Goal: Task Accomplishment & Management: Use online tool/utility

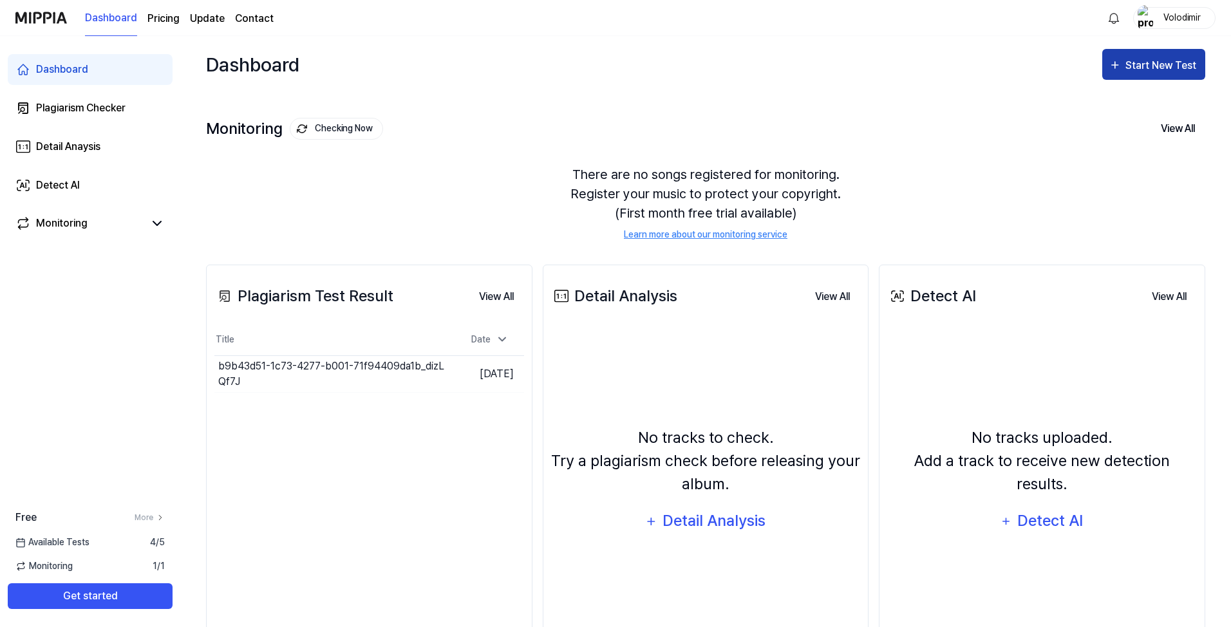
click at [1169, 71] on div "Start New Test" at bounding box center [1162, 65] width 73 height 17
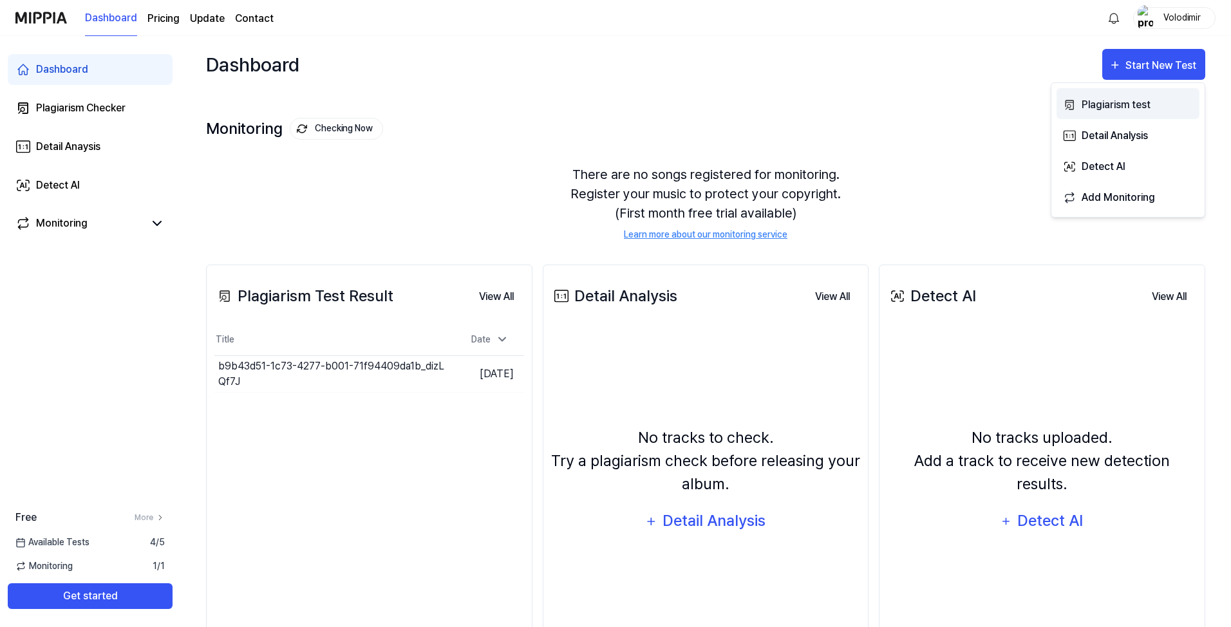
click at [1159, 103] on div "Plagiarism test" at bounding box center [1138, 105] width 112 height 17
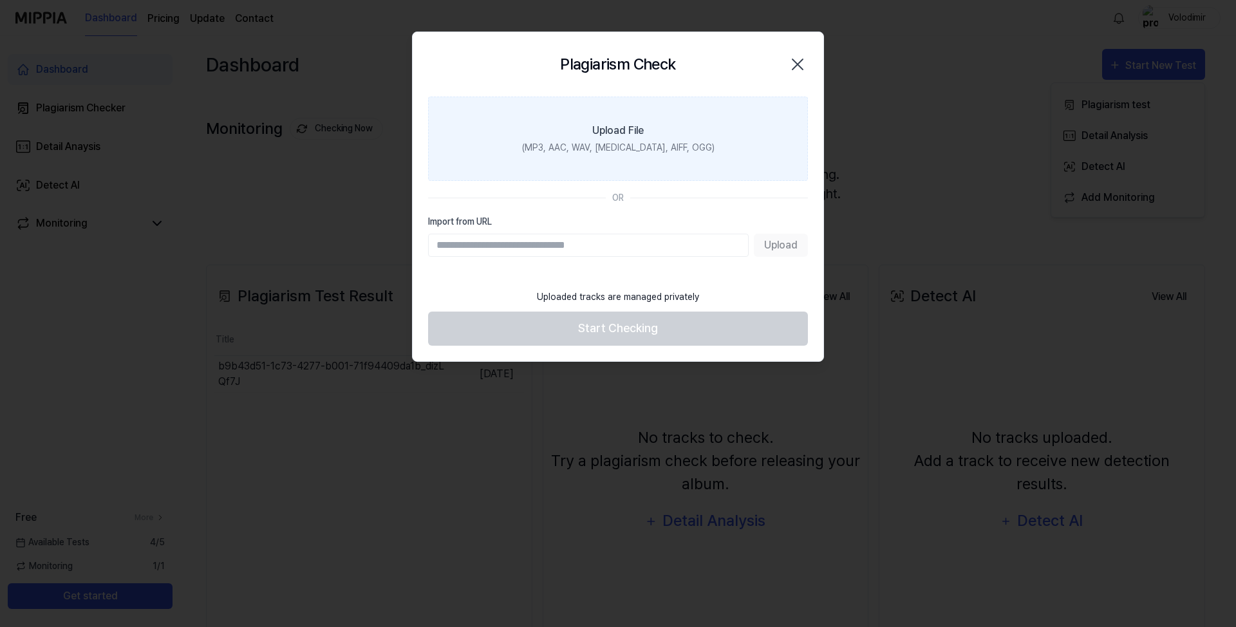
click at [654, 161] on label "Upload File (MP3, AAC, WAV, [MEDICAL_DATA], AIFF, OGG)" at bounding box center [618, 139] width 380 height 84
click at [0, 0] on input "Upload File (MP3, AAC, WAV, [MEDICAL_DATA], AIFF, OGG)" at bounding box center [0, 0] width 0 height 0
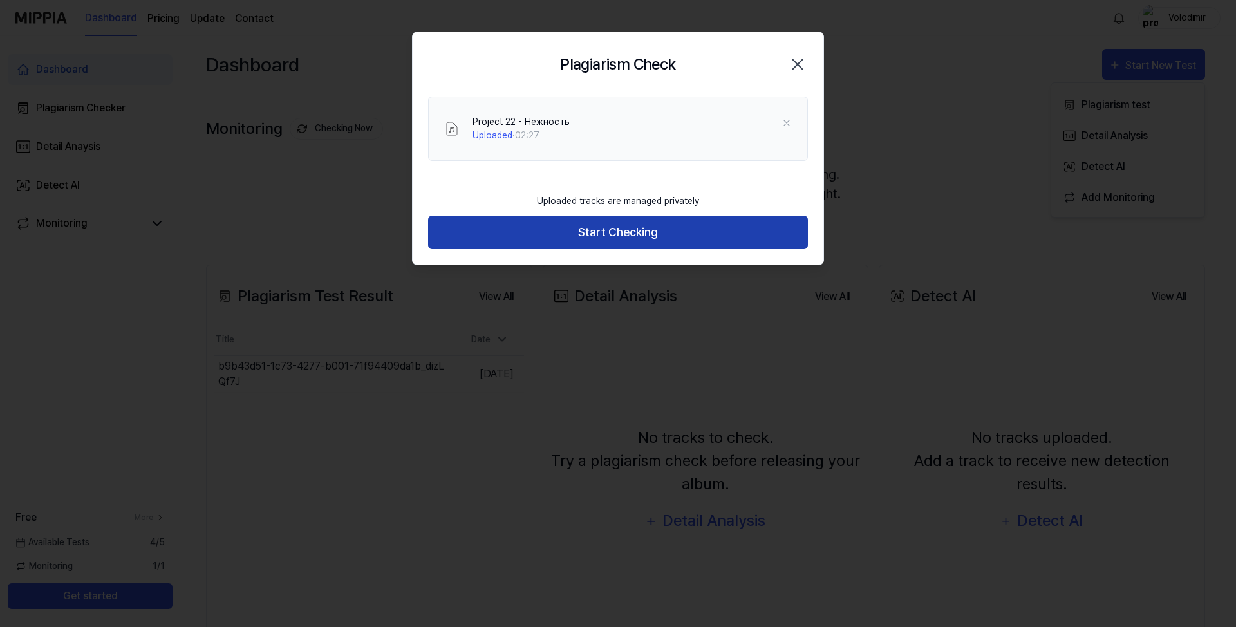
click at [636, 237] on button "Start Checking" at bounding box center [618, 233] width 380 height 34
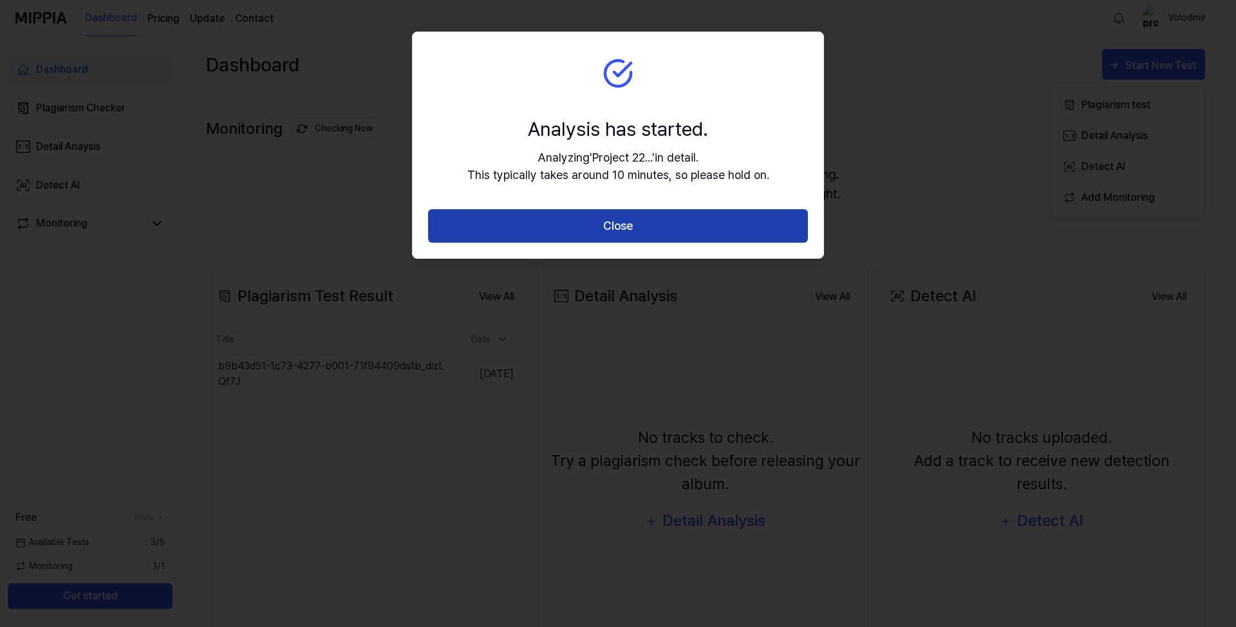
click at [636, 235] on button "Close" at bounding box center [618, 226] width 380 height 34
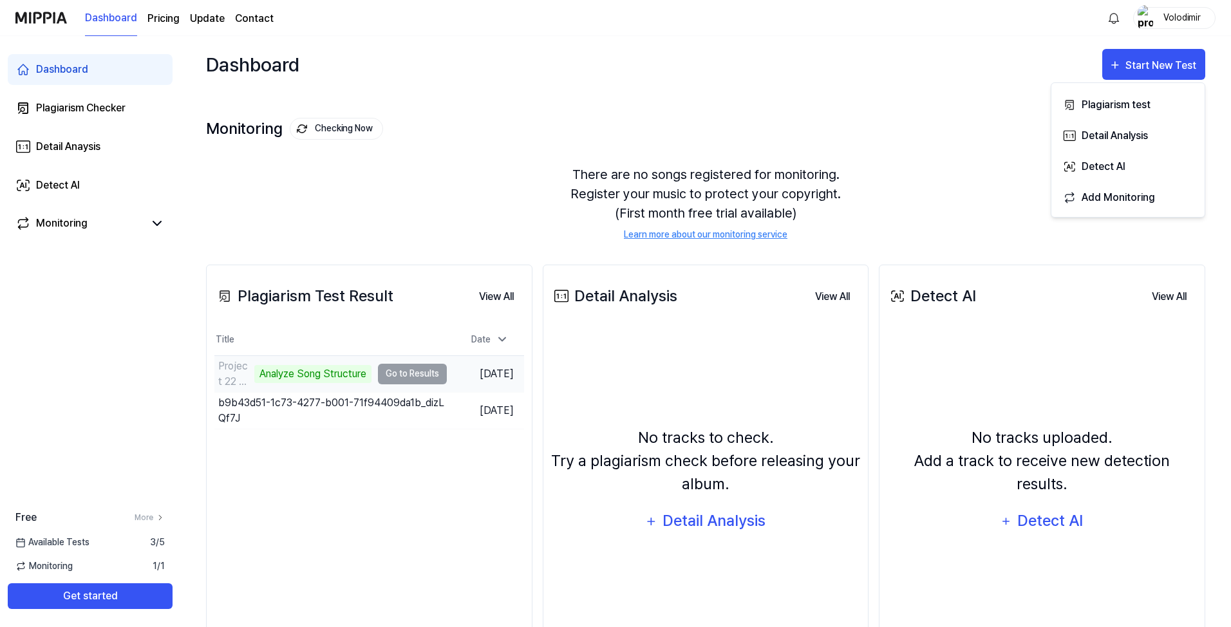
click at [409, 375] on td "Project 22 - Нежность Analyze Song Structure Go to Results" at bounding box center [330, 374] width 232 height 36
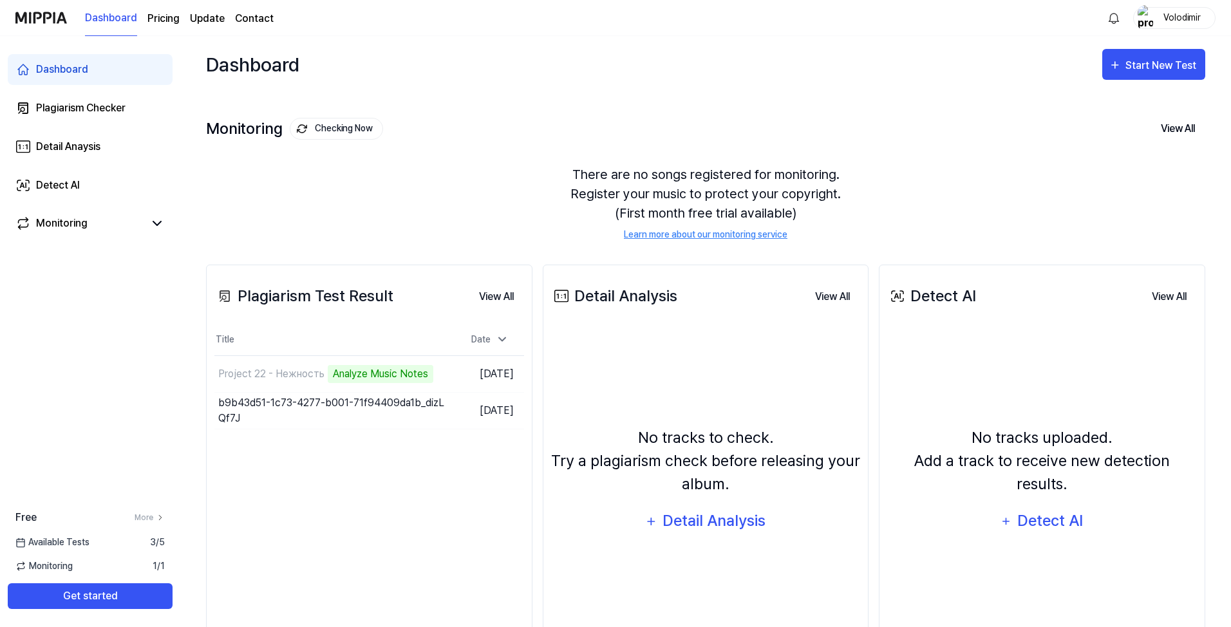
click at [243, 468] on div "Plagiarism Test Result View All Plagiarism Test Result Title Date Project 22 - …" at bounding box center [369, 472] width 326 height 415
click at [1056, 207] on div "There are no songs registered for monitoring. Register your music to protect yo…" at bounding box center [705, 203] width 999 height 108
drag, startPoint x: 393, startPoint y: 373, endPoint x: 263, endPoint y: 378, distance: 130.2
click at [394, 374] on td "Project 22 - Нежность Analyze Music Notes Go to Results" at bounding box center [330, 374] width 232 height 36
click at [235, 370] on div "Project 22 - Нежность" at bounding box center [240, 374] width 44 height 31
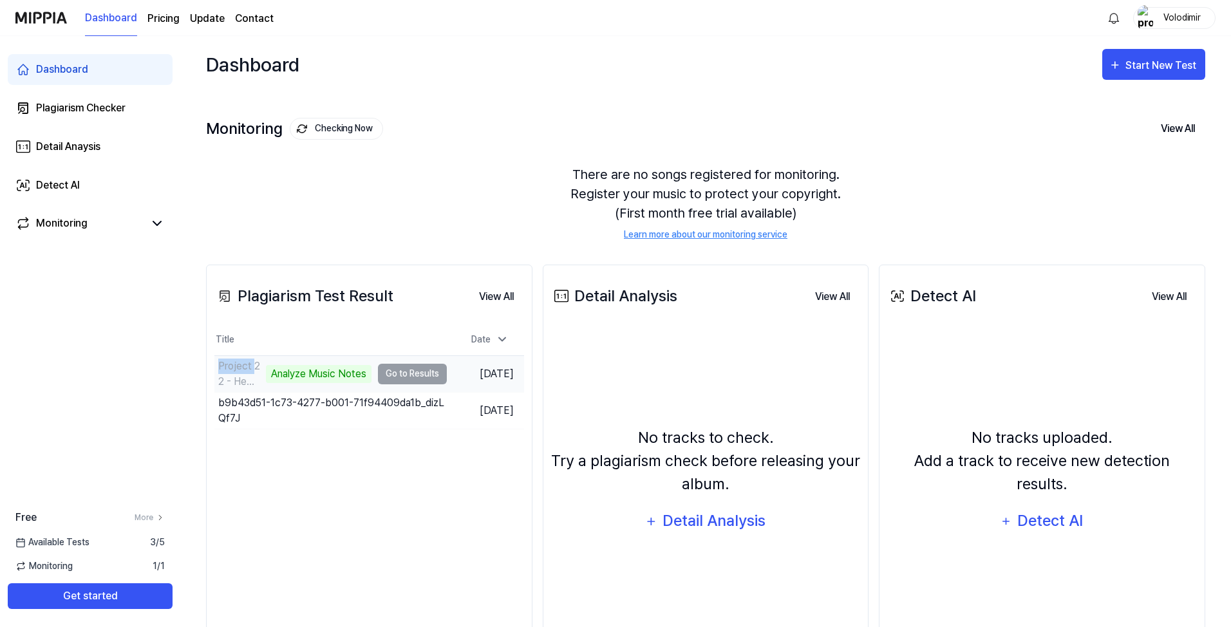
click at [235, 370] on div "Project 22 - Нежность" at bounding box center [240, 374] width 44 height 31
click at [242, 367] on div "Project 22 - Нежность" at bounding box center [240, 374] width 44 height 31
click at [346, 466] on div "Plagiarism Test Result View All Plagiarism Test Result Title Date Project 22 - …" at bounding box center [369, 472] width 326 height 415
click at [1017, 164] on div "There are no songs registered for monitoring. Register your music to protect yo…" at bounding box center [705, 203] width 999 height 108
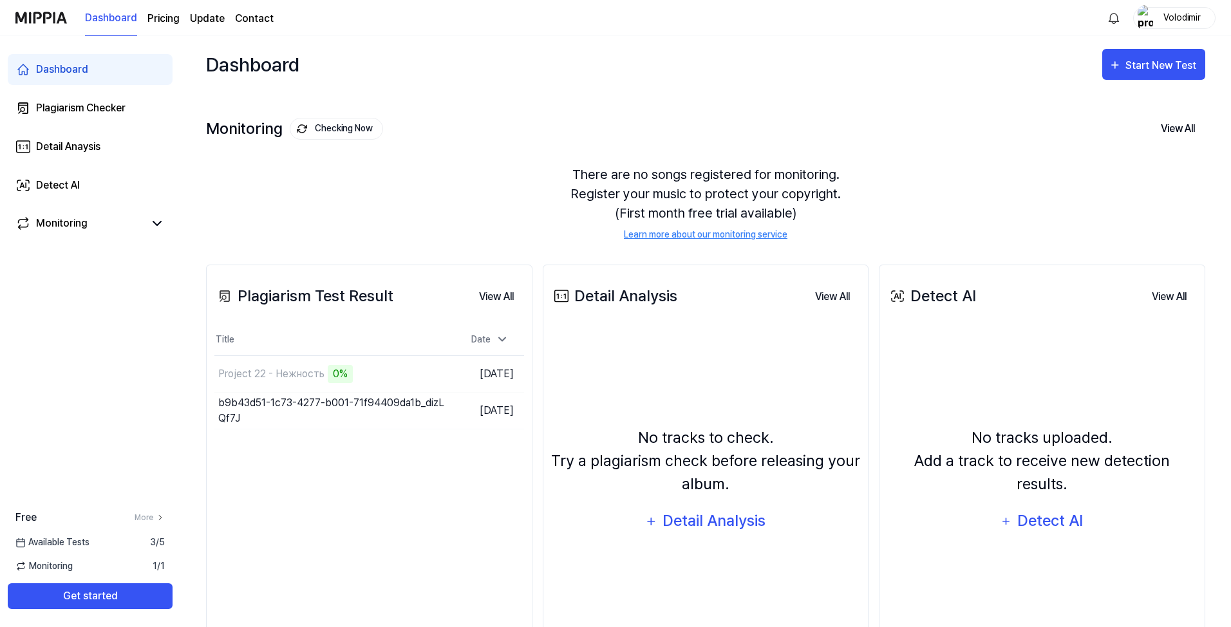
click at [1008, 71] on div "Dashboard Start New Test" at bounding box center [705, 64] width 999 height 57
click at [423, 376] on button "Go to Results" at bounding box center [412, 374] width 69 height 21
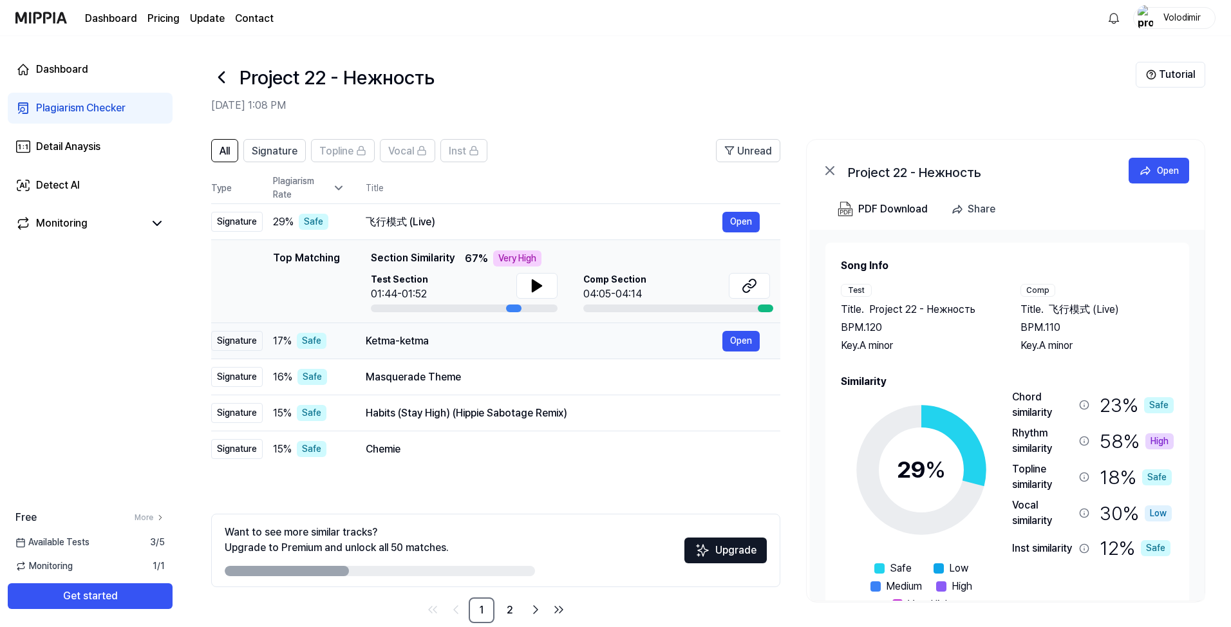
click at [516, 341] on div "Ketma-ketma" at bounding box center [544, 341] width 357 height 15
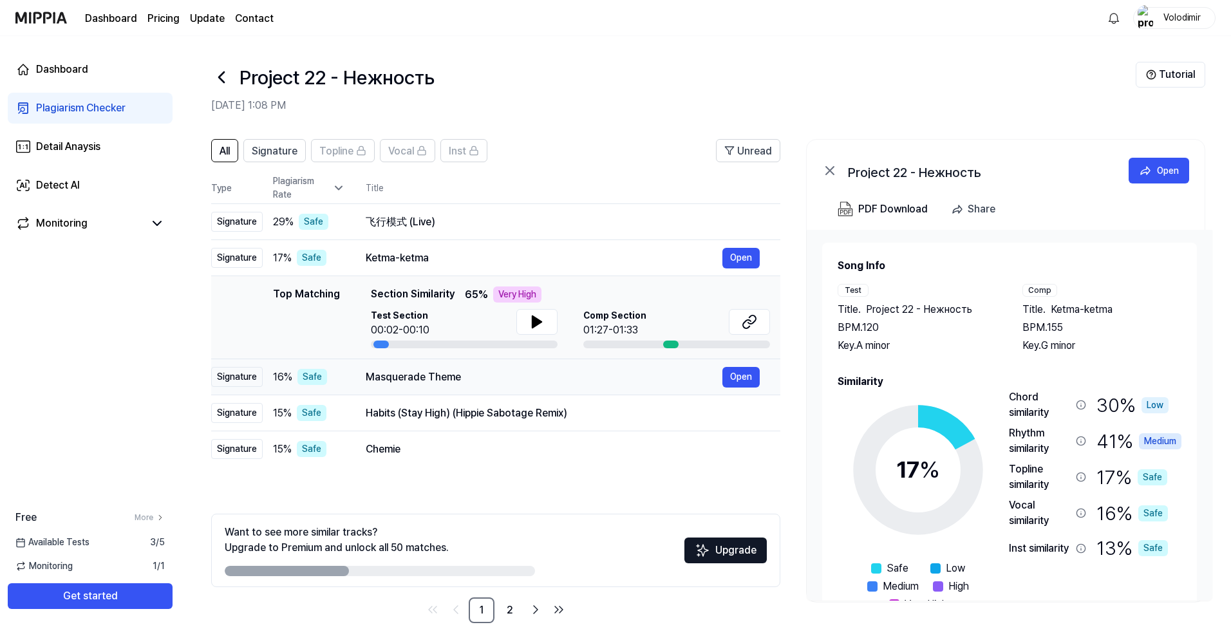
click at [506, 379] on div "Masquerade Theme" at bounding box center [544, 377] width 357 height 15
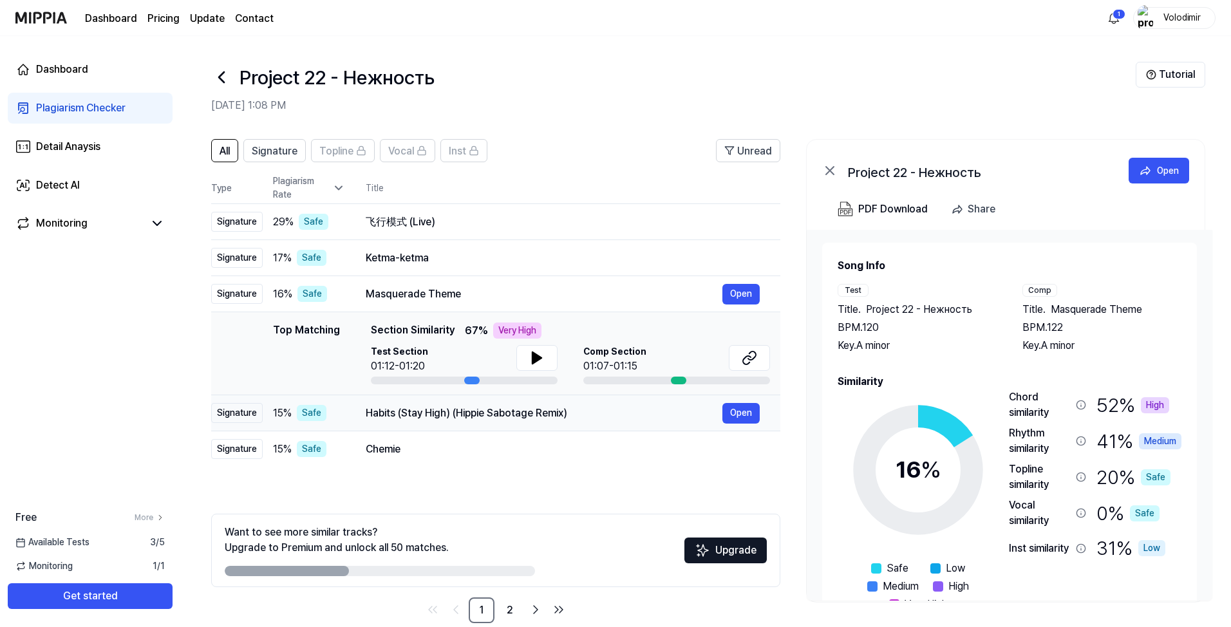
click at [613, 415] on div "Habits (Stay High) (Hippie Sabotage Remix)" at bounding box center [544, 413] width 357 height 15
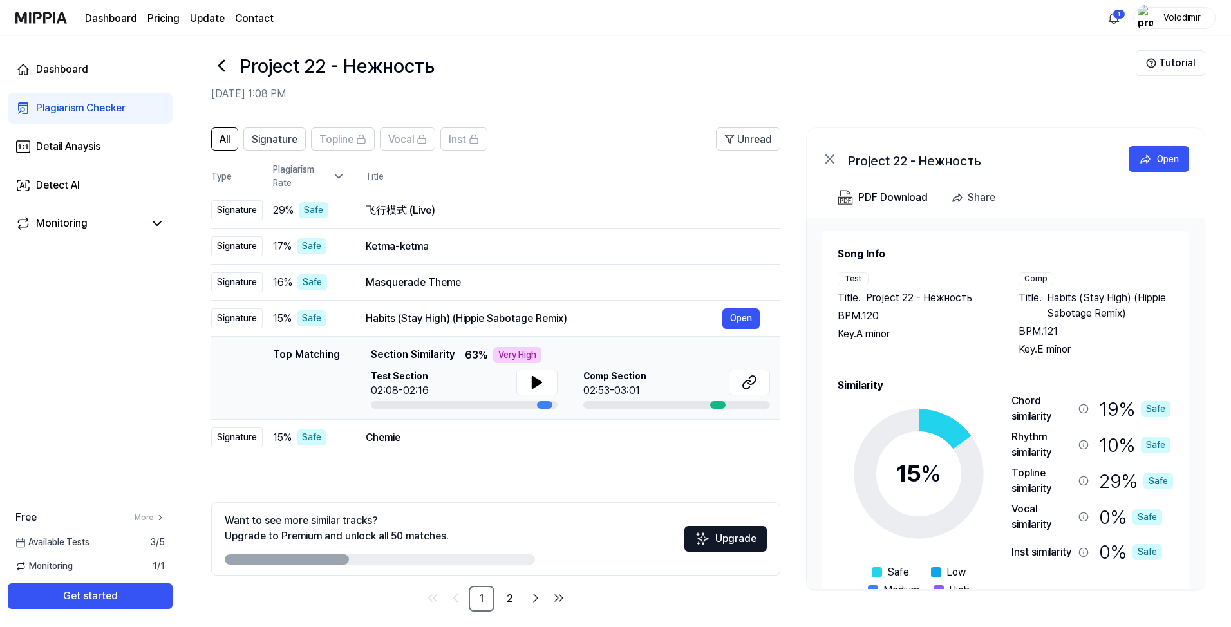
scroll to position [22, 0]
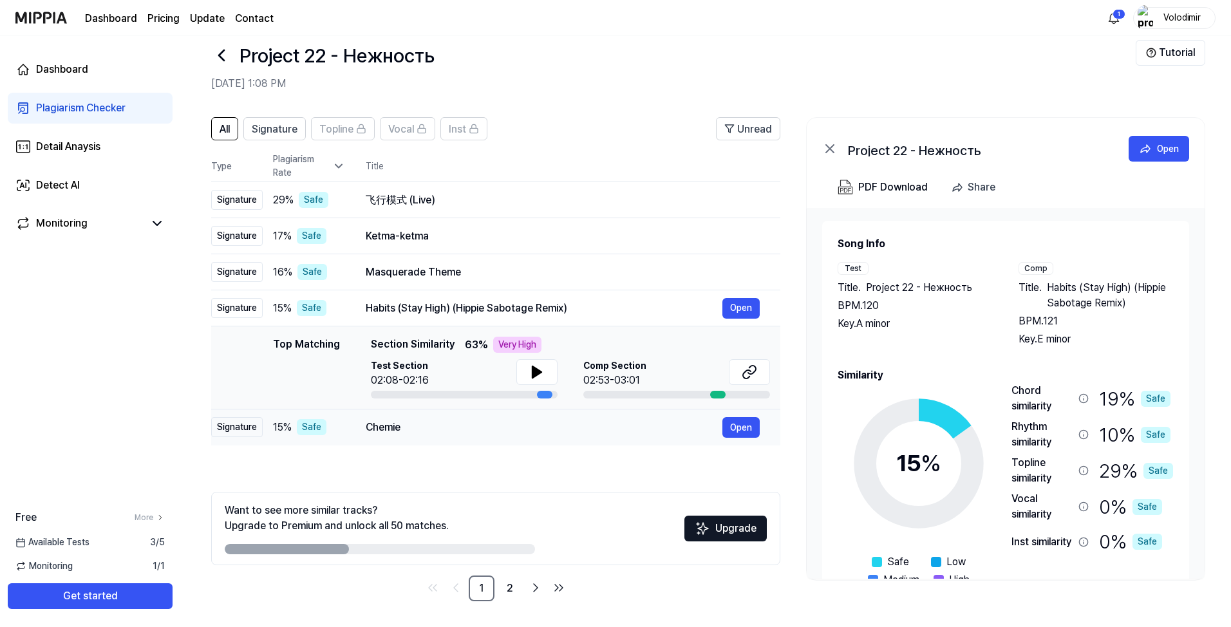
click at [500, 428] on div "Chemie" at bounding box center [544, 427] width 357 height 15
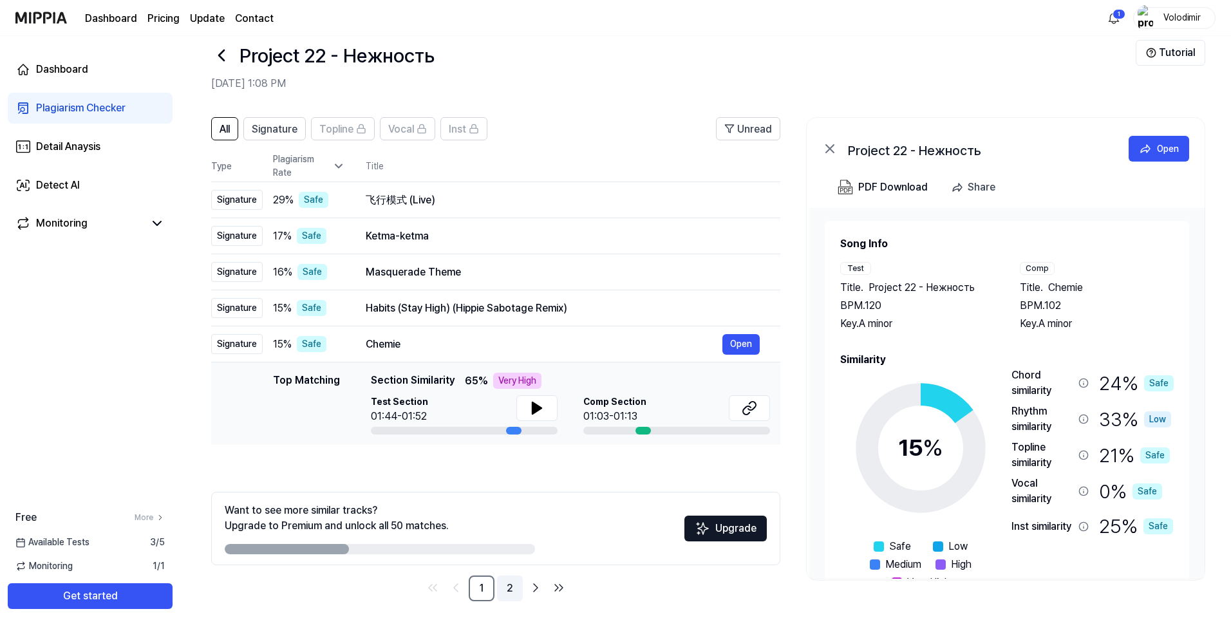
click at [511, 590] on link "2" at bounding box center [510, 589] width 26 height 26
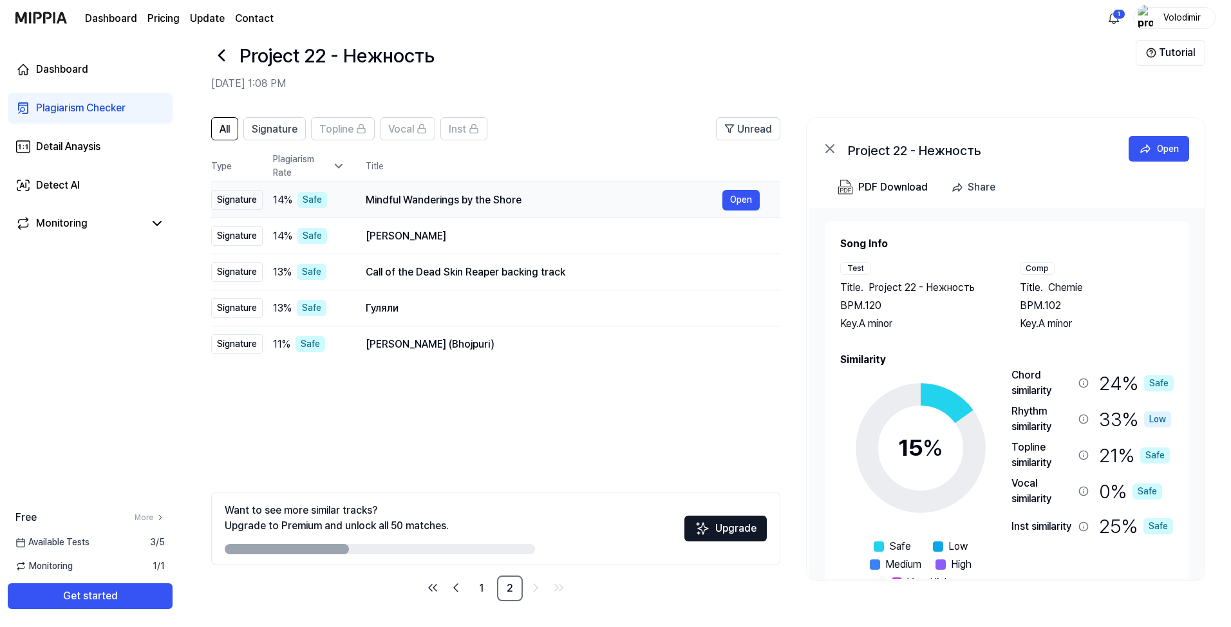
click at [565, 194] on div "Mindful Wanderings by the Shore" at bounding box center [544, 200] width 357 height 15
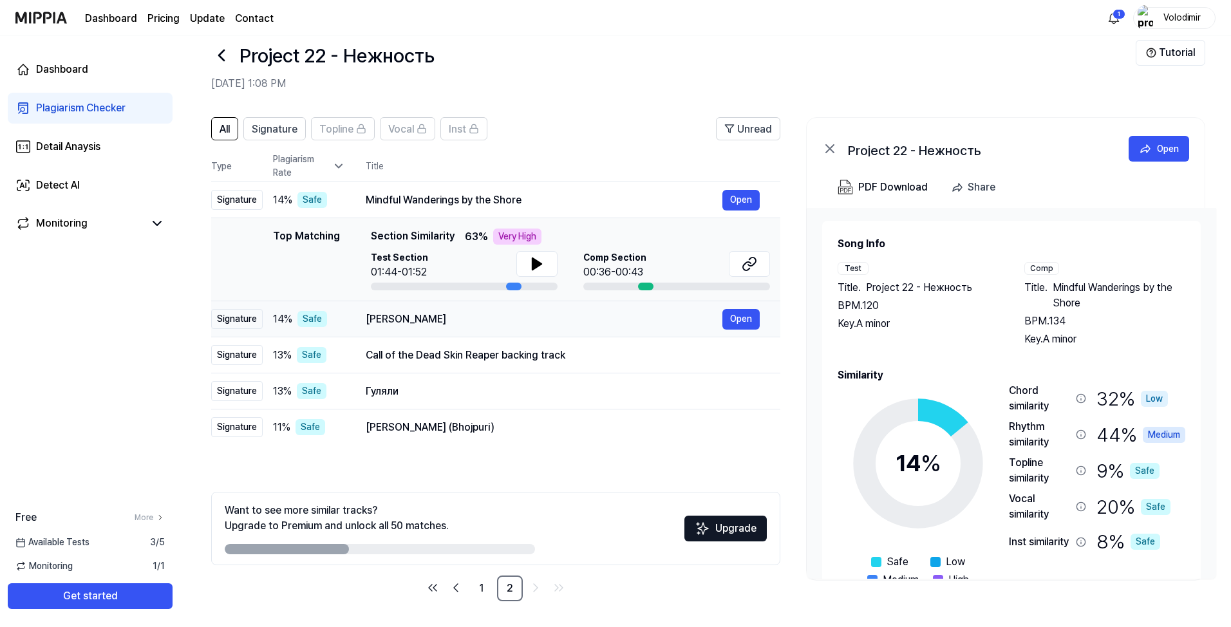
click at [563, 325] on div "[PERSON_NAME]" at bounding box center [544, 319] width 357 height 15
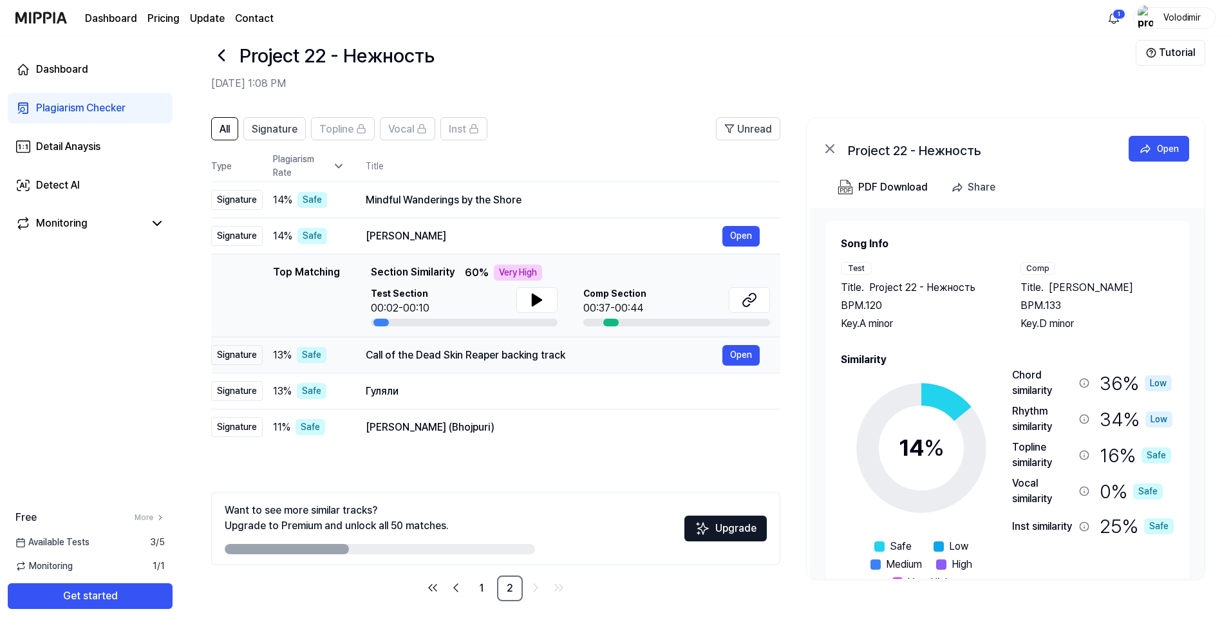
click at [608, 363] on div "Call of the Dead Skin Reaper backing track" at bounding box center [544, 355] width 357 height 15
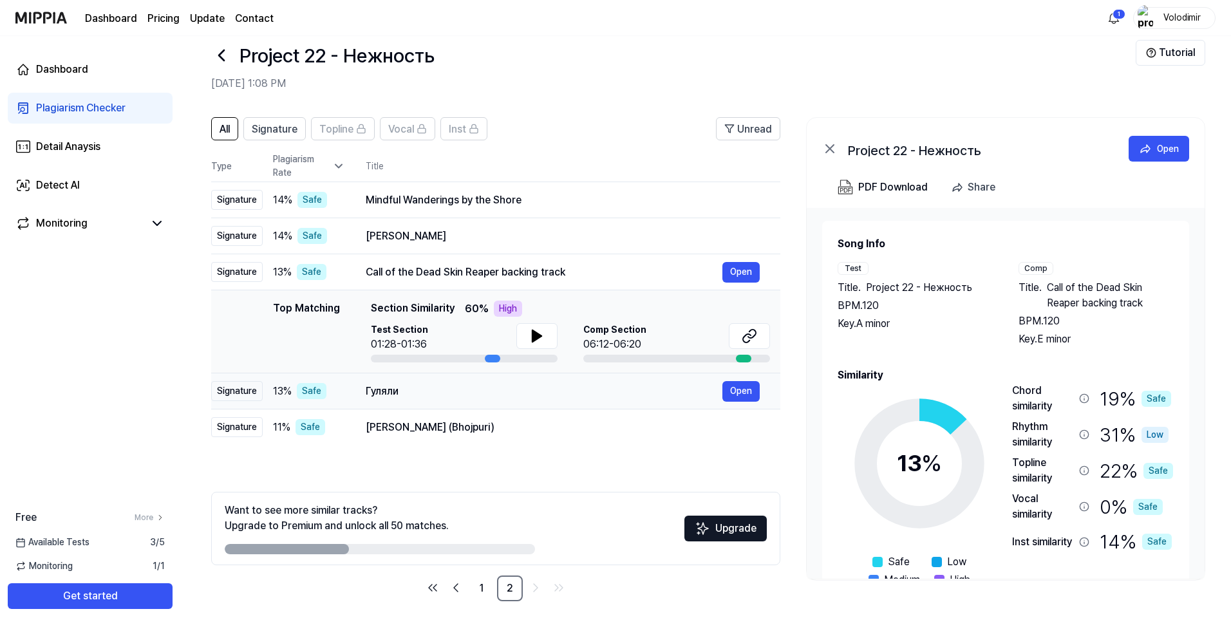
click at [578, 399] on div "Гуляли Open" at bounding box center [563, 391] width 394 height 21
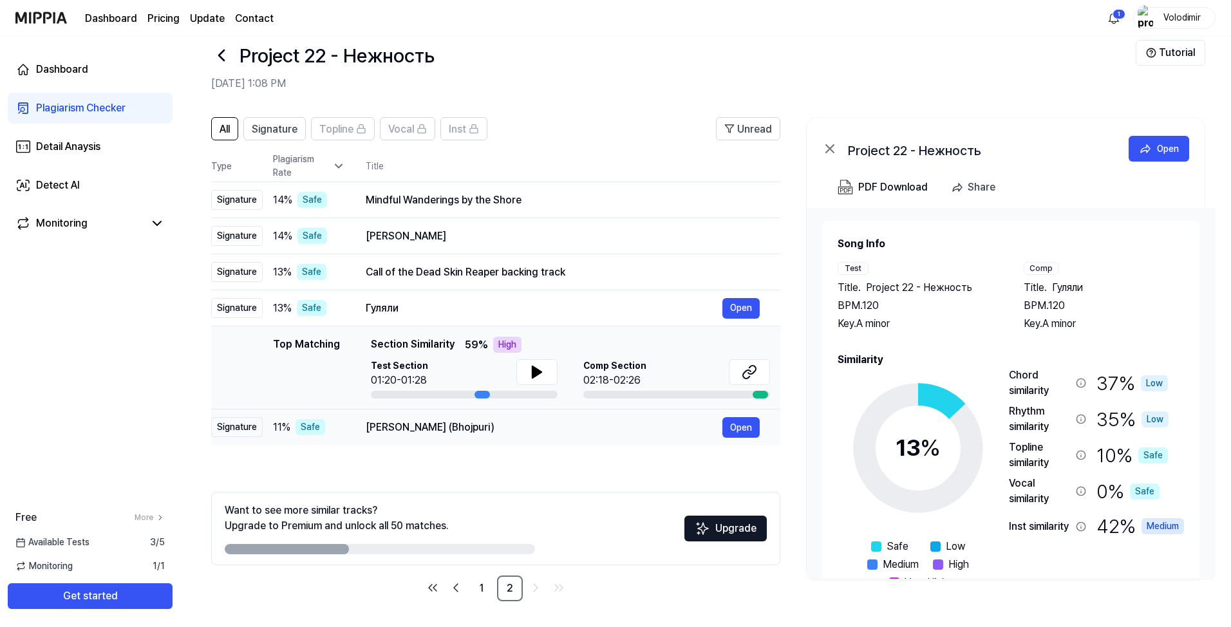
click at [579, 421] on div "[PERSON_NAME] (Bhojpuri)" at bounding box center [544, 427] width 357 height 15
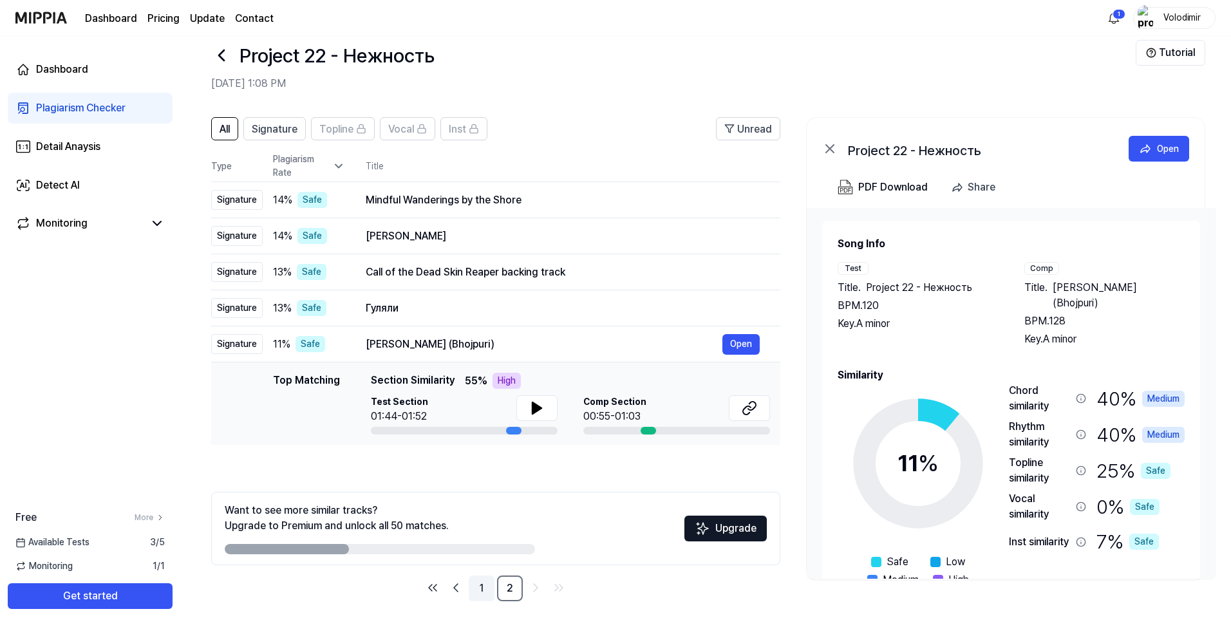
click at [484, 585] on link "1" at bounding box center [482, 589] width 26 height 26
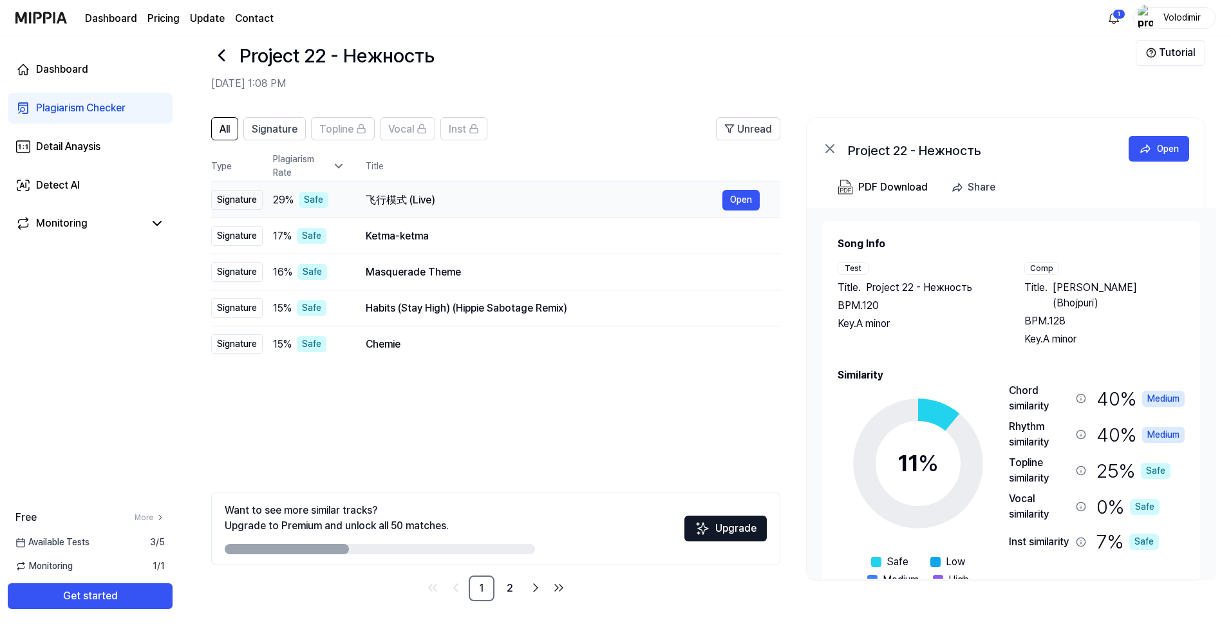
click at [512, 199] on div "飞行模式 (Live)" at bounding box center [544, 200] width 357 height 15
